Goal: Task Accomplishment & Management: Manage account settings

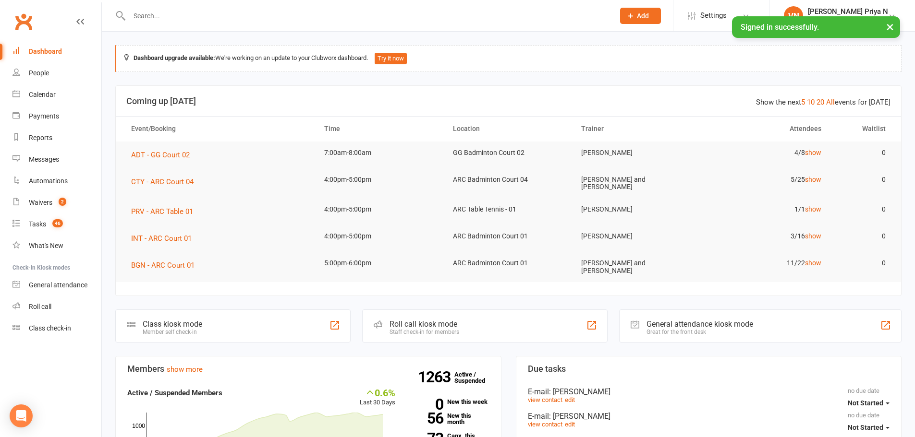
click at [258, 18] on input "text" at bounding box center [366, 15] width 481 height 13
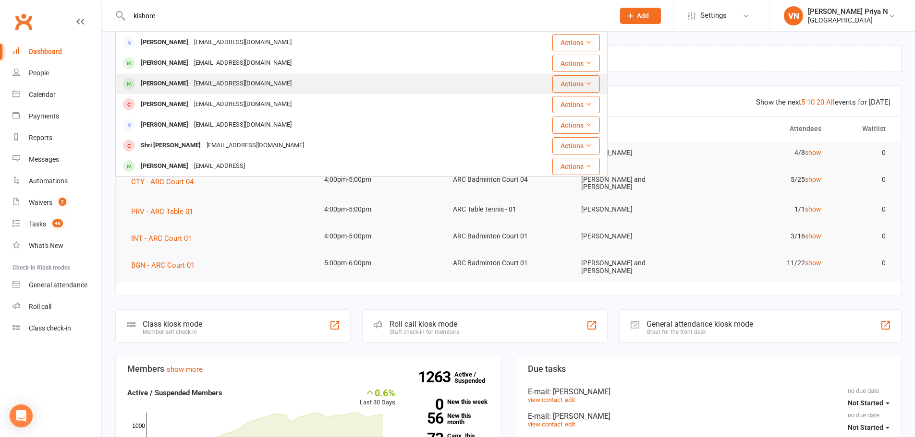
type input "kishore"
click at [200, 85] on div "[EMAIL_ADDRESS][DOMAIN_NAME]" at bounding box center [242, 84] width 103 height 14
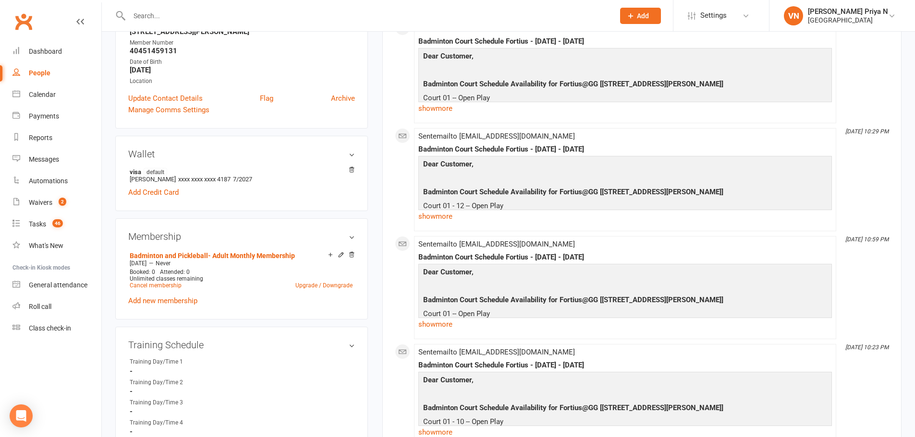
scroll to position [192, 0]
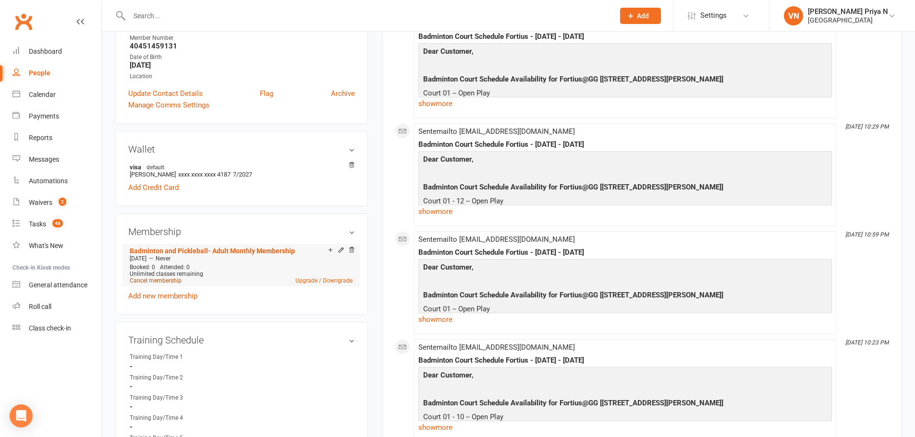
click at [168, 279] on link "Cancel membership" at bounding box center [156, 281] width 52 height 7
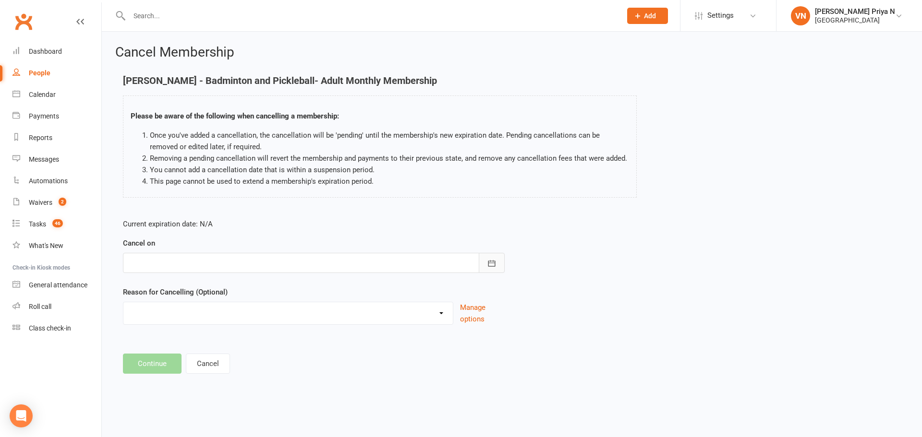
click at [493, 268] on button "button" at bounding box center [492, 263] width 26 height 20
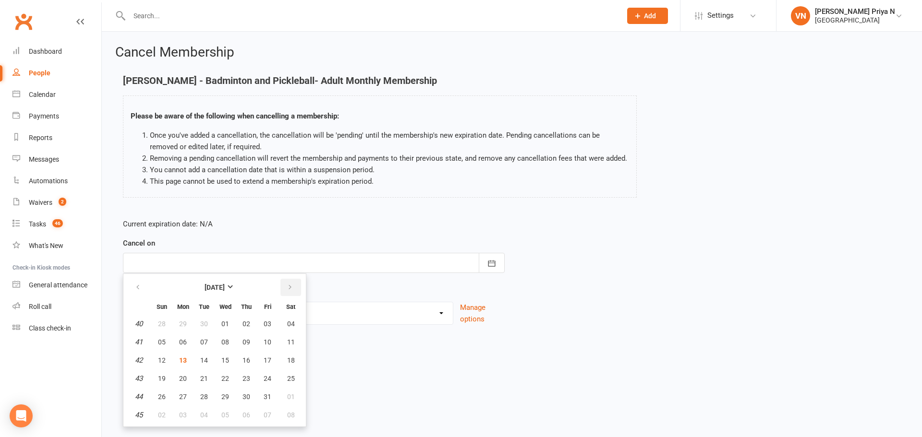
click at [282, 288] on button "button" at bounding box center [290, 287] width 21 height 17
click at [289, 393] on span "29" at bounding box center [291, 397] width 8 height 8
type input "[DATE]"
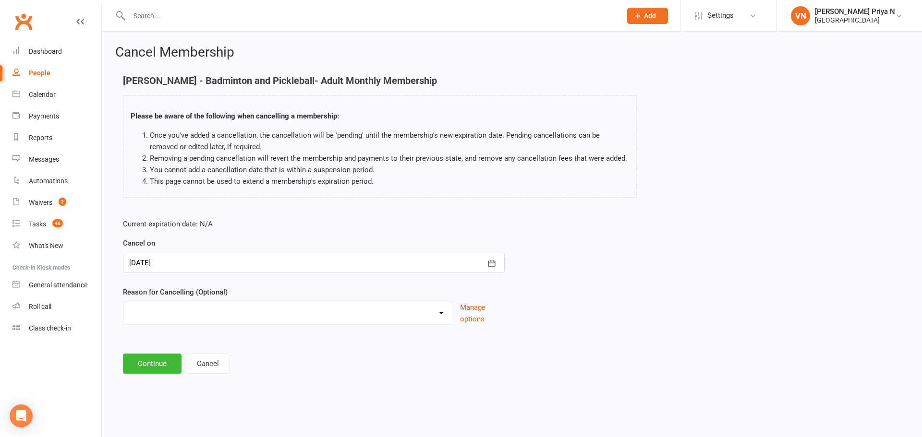
click at [302, 314] on select "Coaches Request Coaching is Complete Coach Request Customer requested via email…" at bounding box center [287, 311] width 329 height 19
select select "3"
click at [123, 302] on select "Coaches Request Coaching is Complete Coach Request Customer requested via email…" at bounding box center [287, 311] width 329 height 19
click at [152, 369] on button "Continue" at bounding box center [152, 364] width 59 height 20
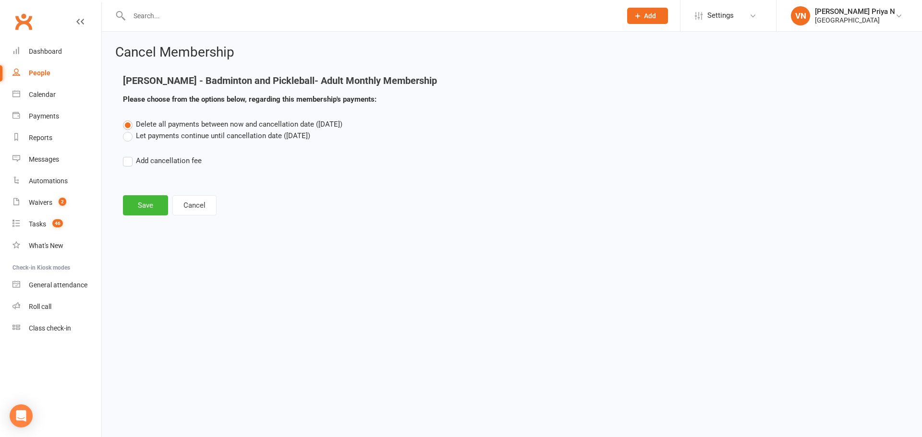
click at [126, 134] on label "Let payments continue until cancellation date ([DATE])" at bounding box center [216, 136] width 187 height 12
click at [126, 130] on input "Let payments continue until cancellation date ([DATE])" at bounding box center [126, 130] width 6 height 0
click at [136, 213] on button "Save" at bounding box center [145, 205] width 45 height 20
